Goal: Information Seeking & Learning: Compare options

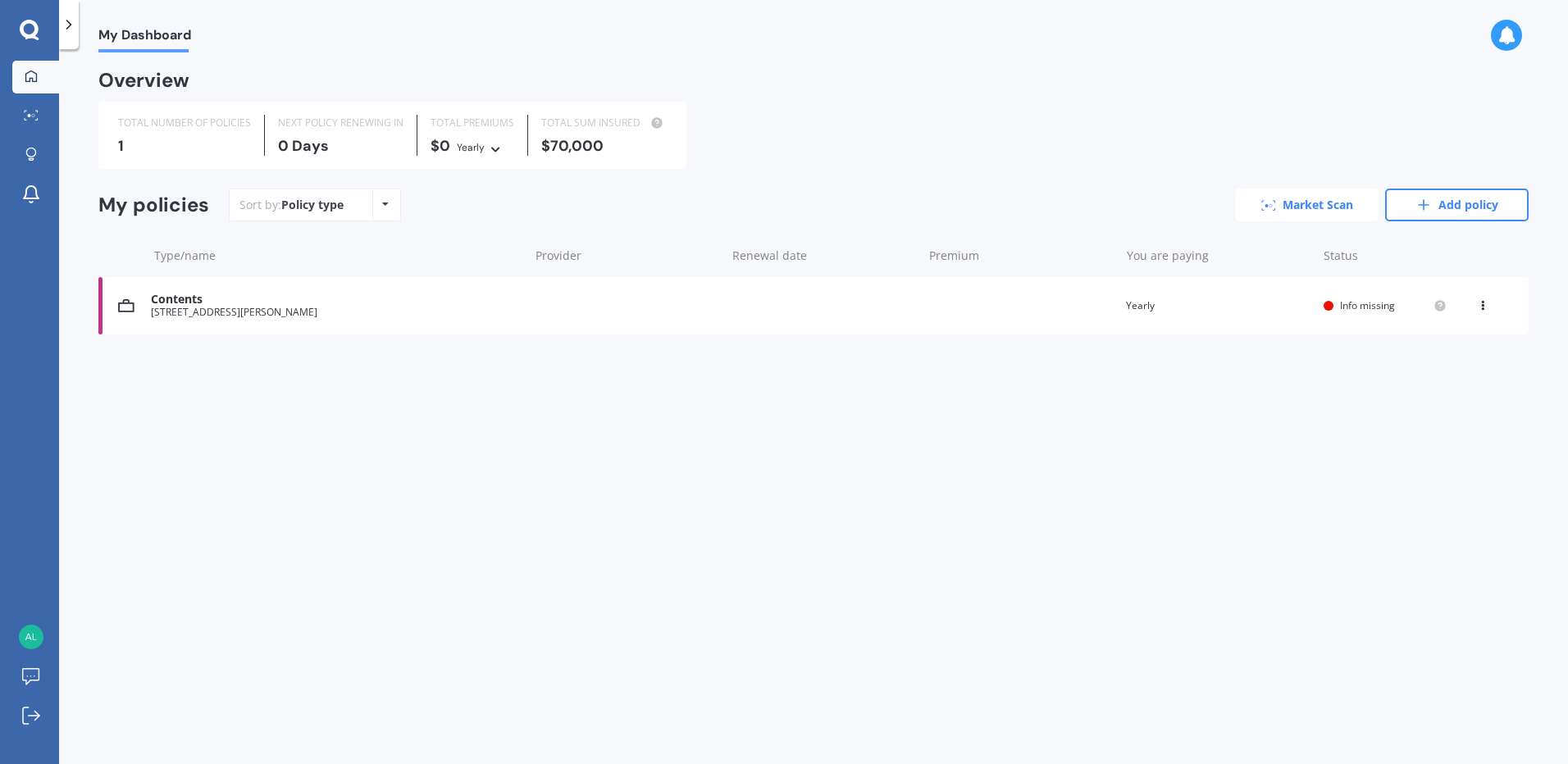
click at [1311, 199] on link "Market Scan" at bounding box center [1307, 205] width 143 height 33
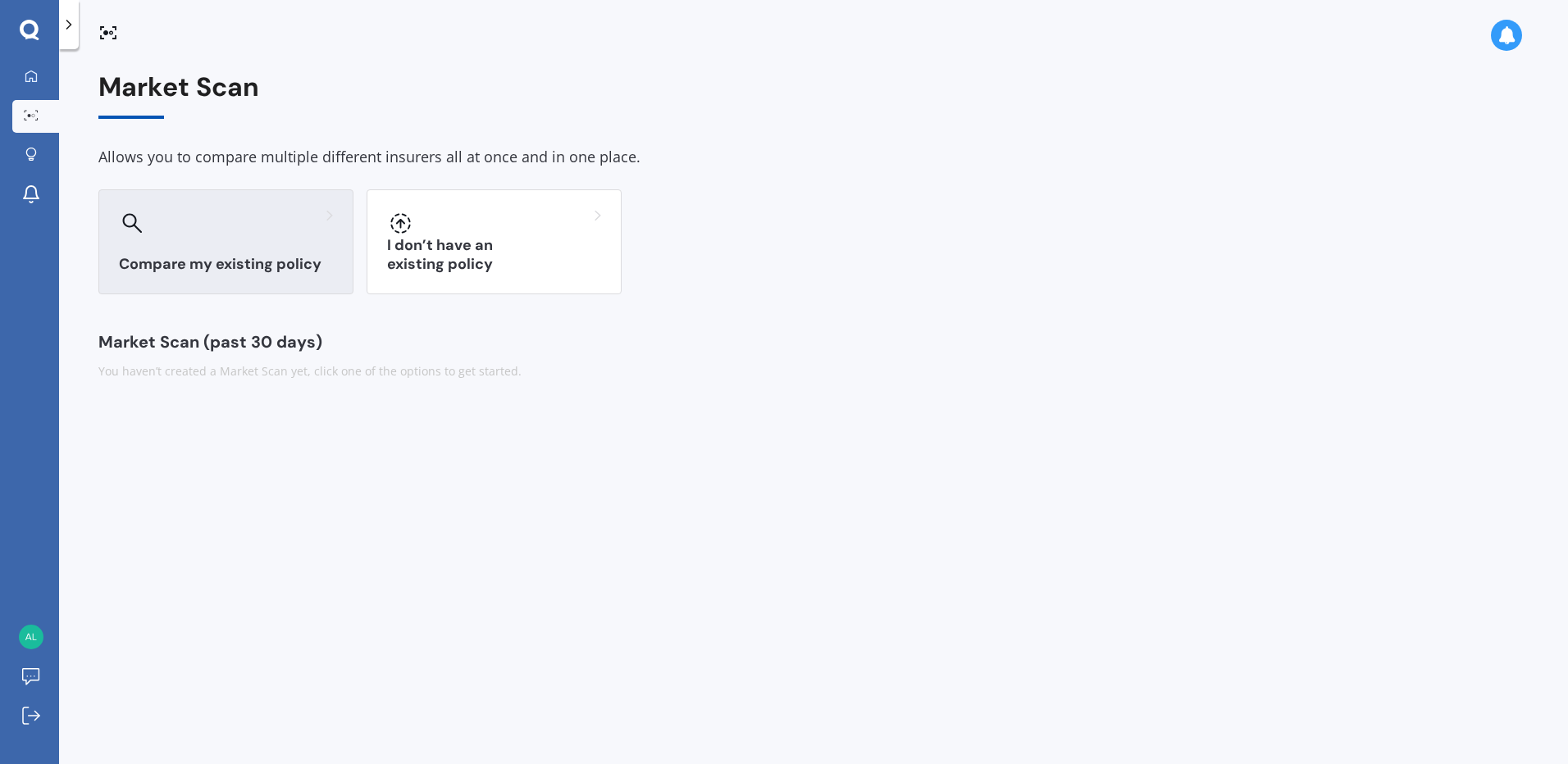
click at [237, 258] on h3 "Compare my existing policy" at bounding box center [226, 264] width 214 height 19
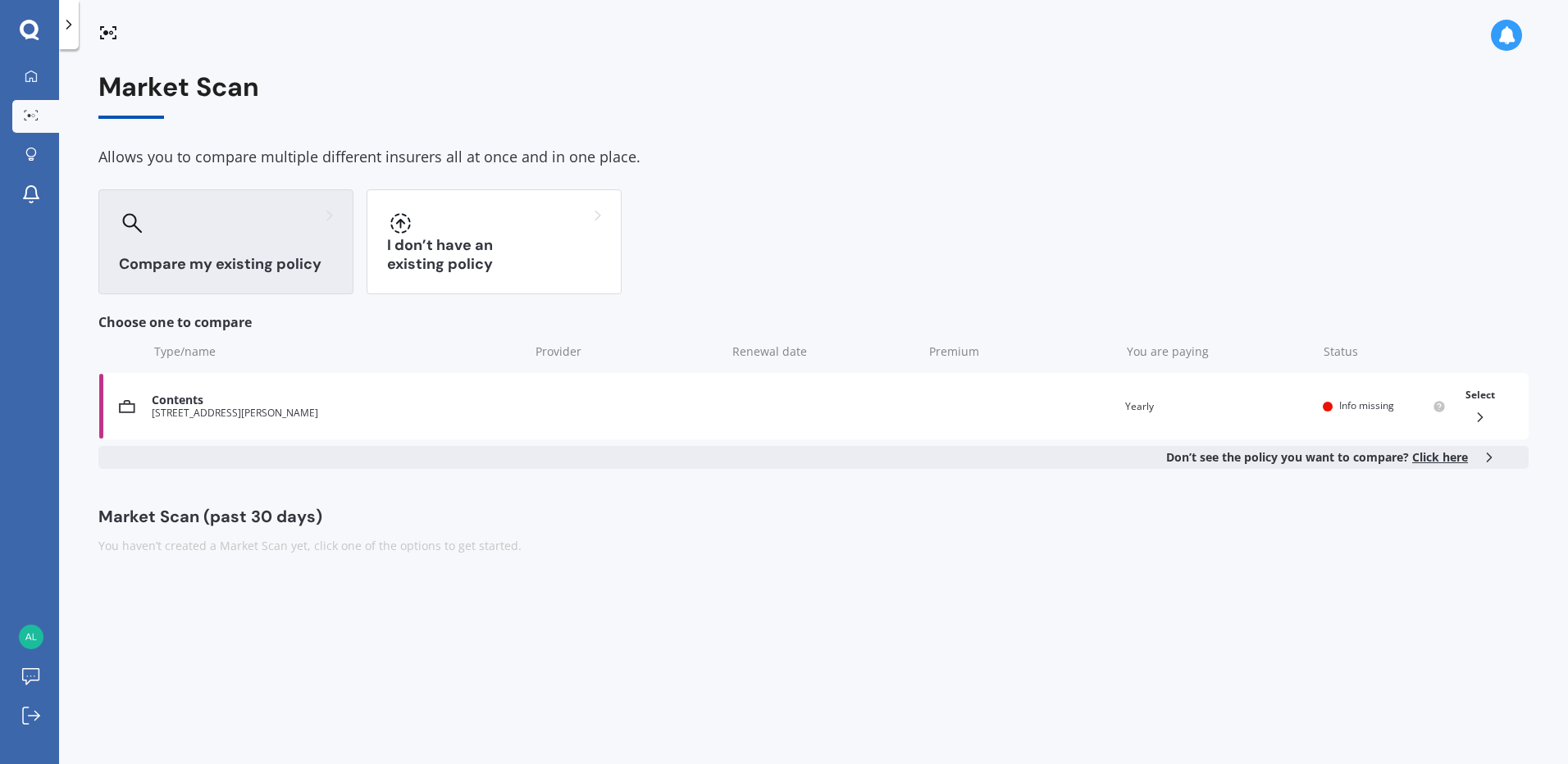
click at [1492, 451] on icon at bounding box center [1489, 458] width 16 height 16
click at [151, 393] on div "Contents" at bounding box center [335, 400] width 368 height 14
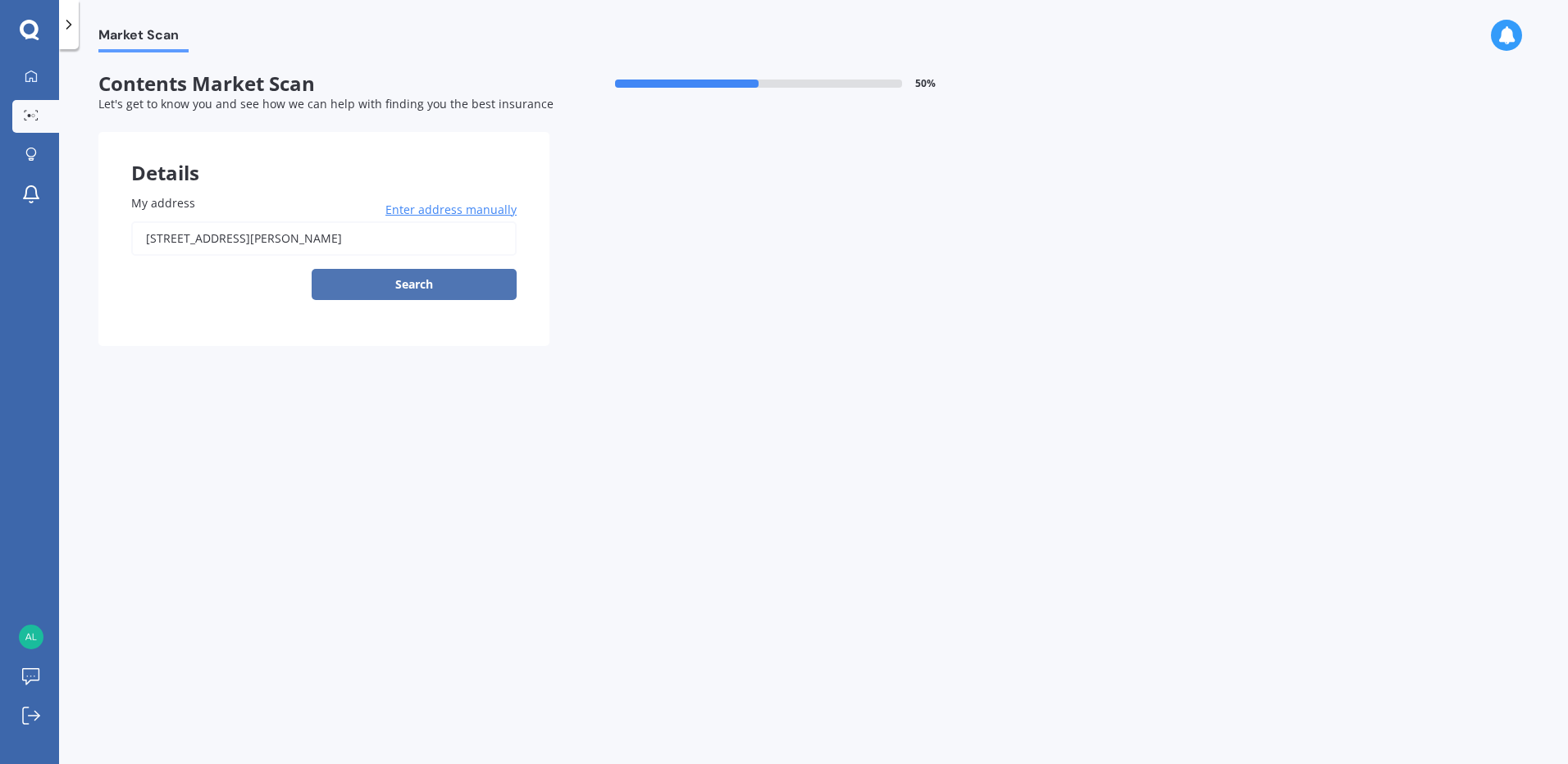
click at [417, 283] on button "Search" at bounding box center [414, 284] width 205 height 31
click at [505, 345] on div "My address [STREET_ADDRESS][PERSON_NAME] Enter address manually Search Select a…" at bounding box center [323, 253] width 451 height 185
click at [467, 208] on span "Enter address manually" at bounding box center [451, 210] width 131 height 16
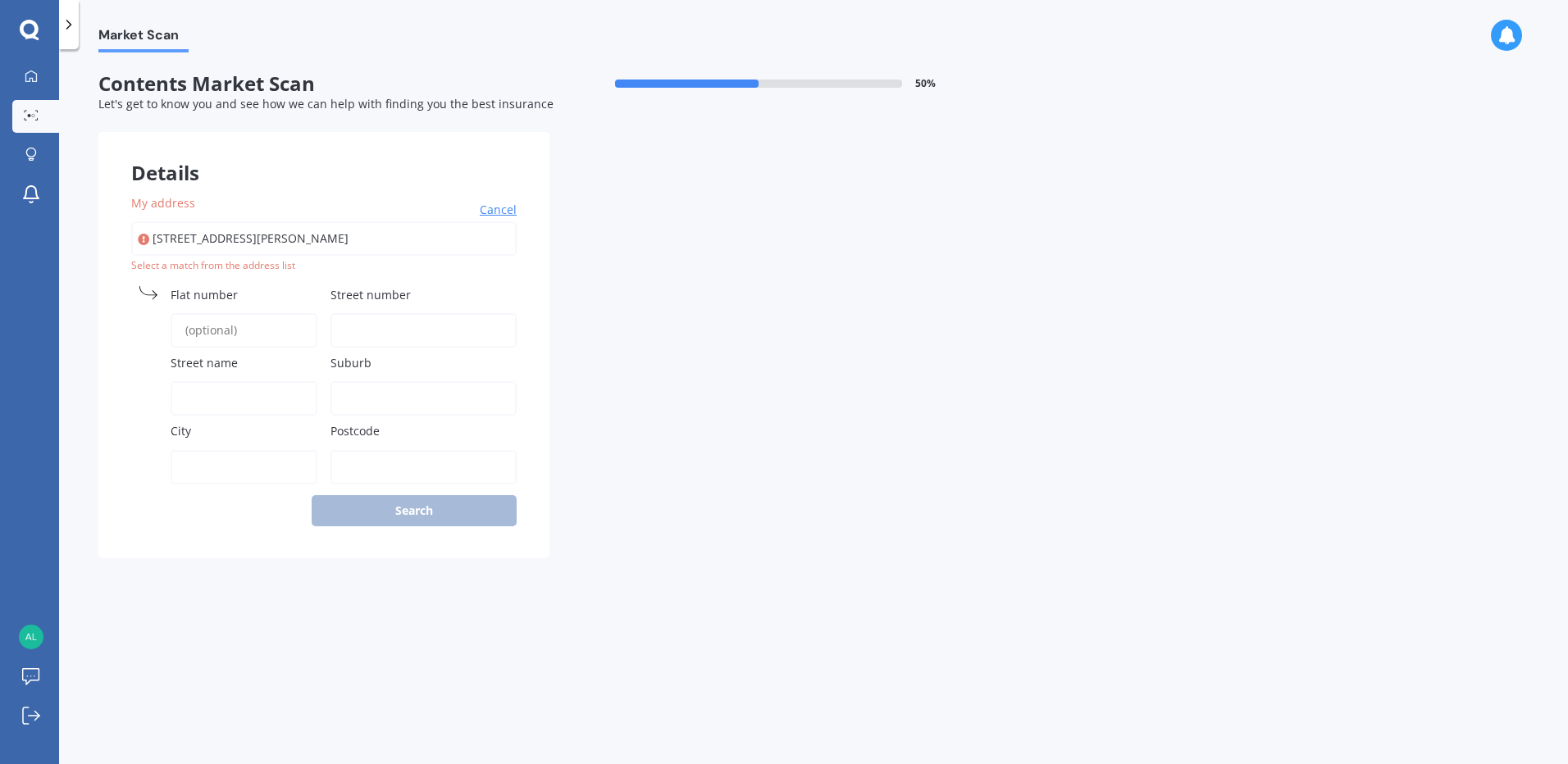
click at [506, 209] on span "Cancel" at bounding box center [497, 210] width 37 height 16
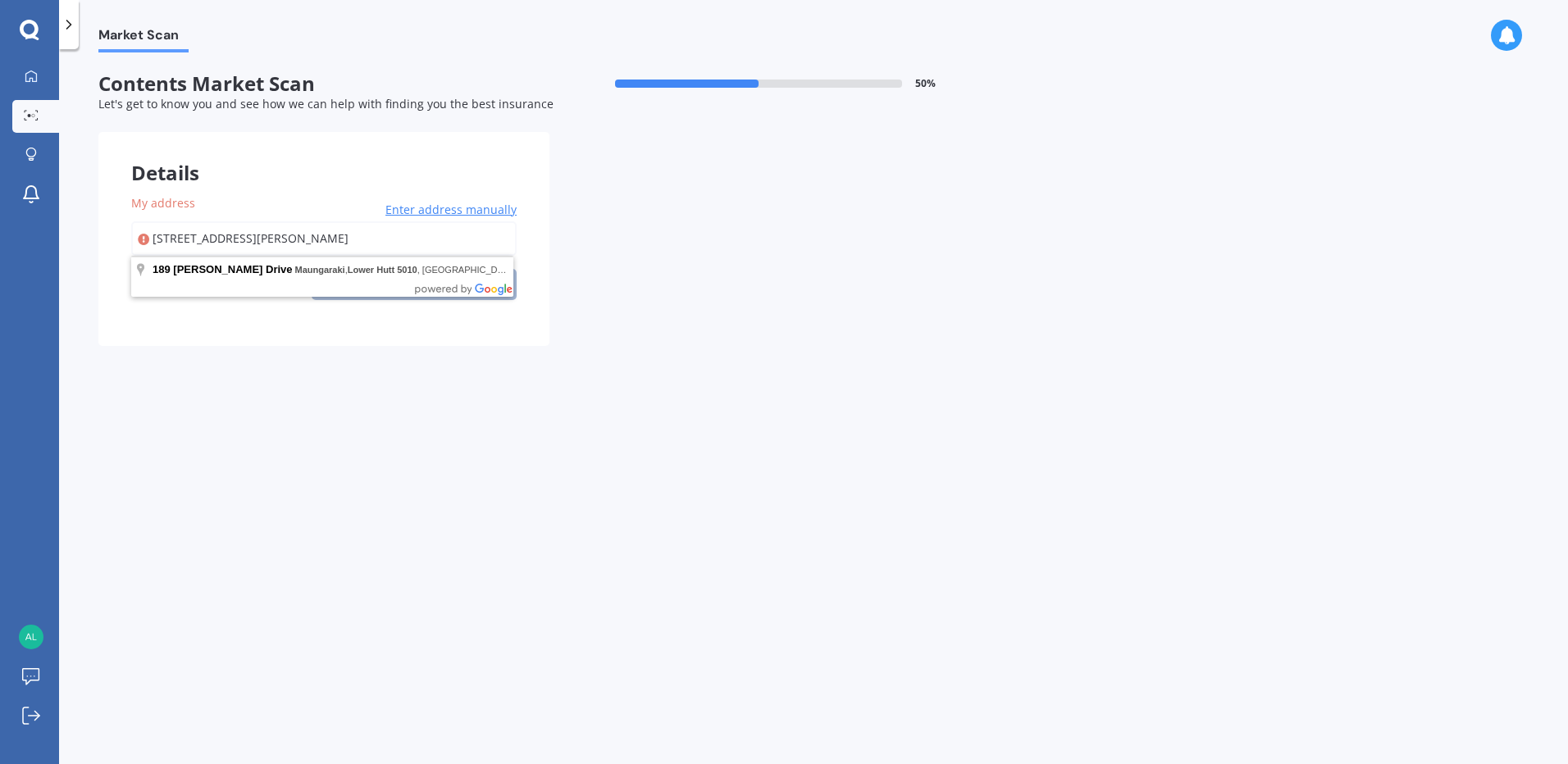
click at [156, 234] on input "[STREET_ADDRESS][PERSON_NAME]" at bounding box center [323, 238] width 385 height 34
type input "[STREET_ADDRESS][PERSON_NAME]"
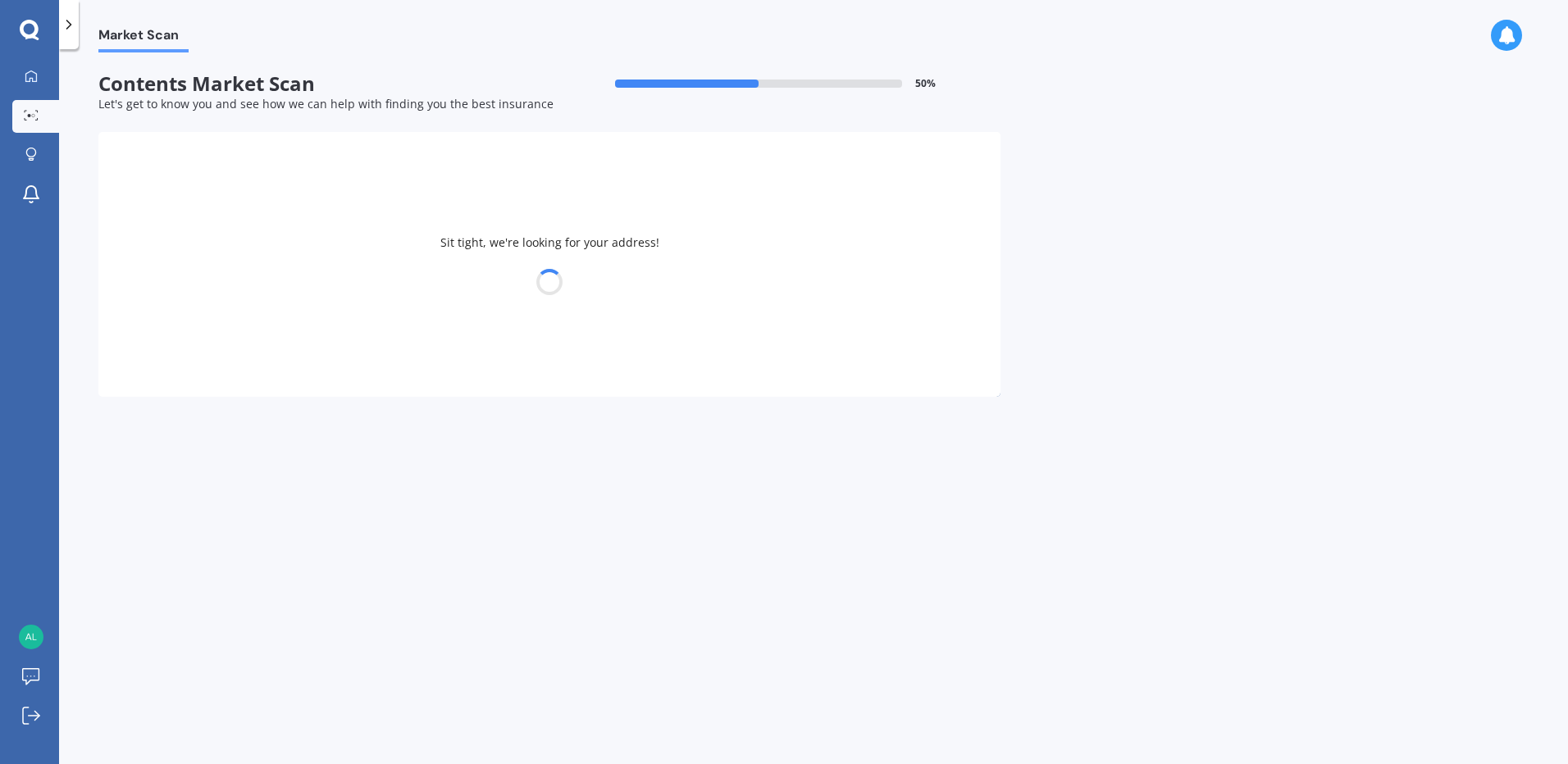
select select "12"
select select "09"
select select "1947"
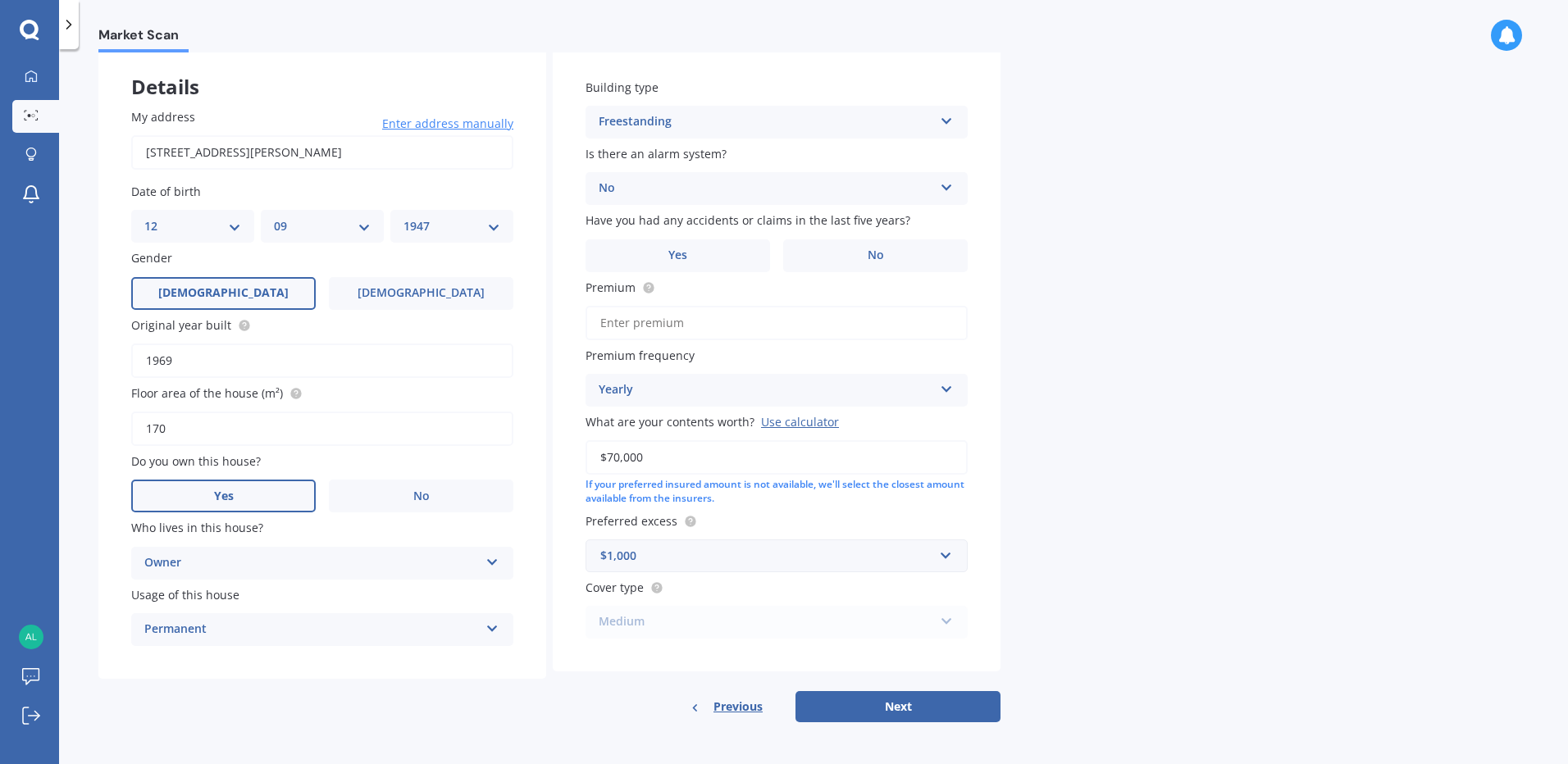
scroll to position [87, 0]
click at [897, 703] on button "Next" at bounding box center [898, 706] width 205 height 31
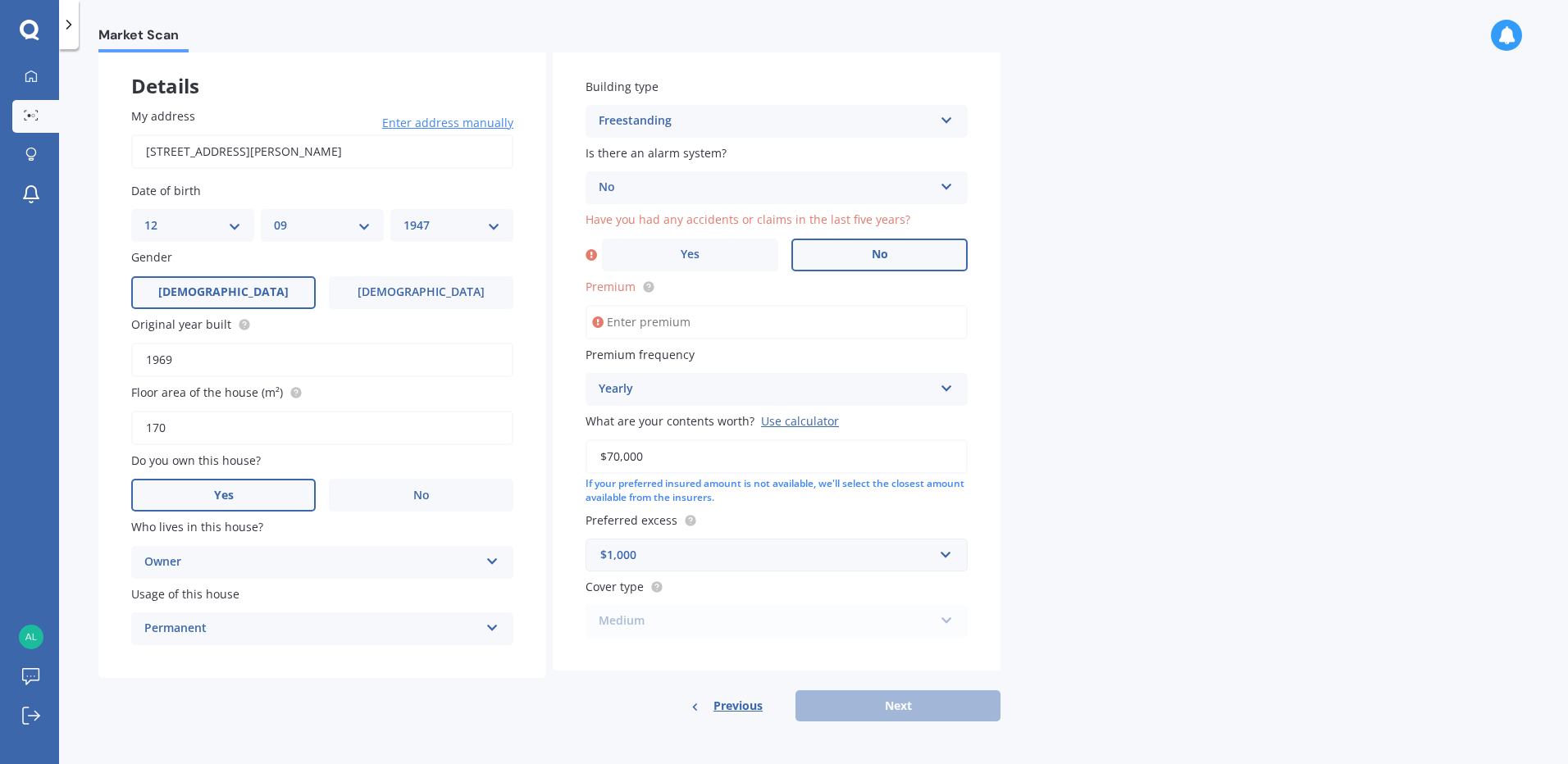
click at [883, 256] on span "No" at bounding box center [880, 254] width 16 height 14
click at [0, 0] on input "No" at bounding box center [0, 0] width 0 height 0
